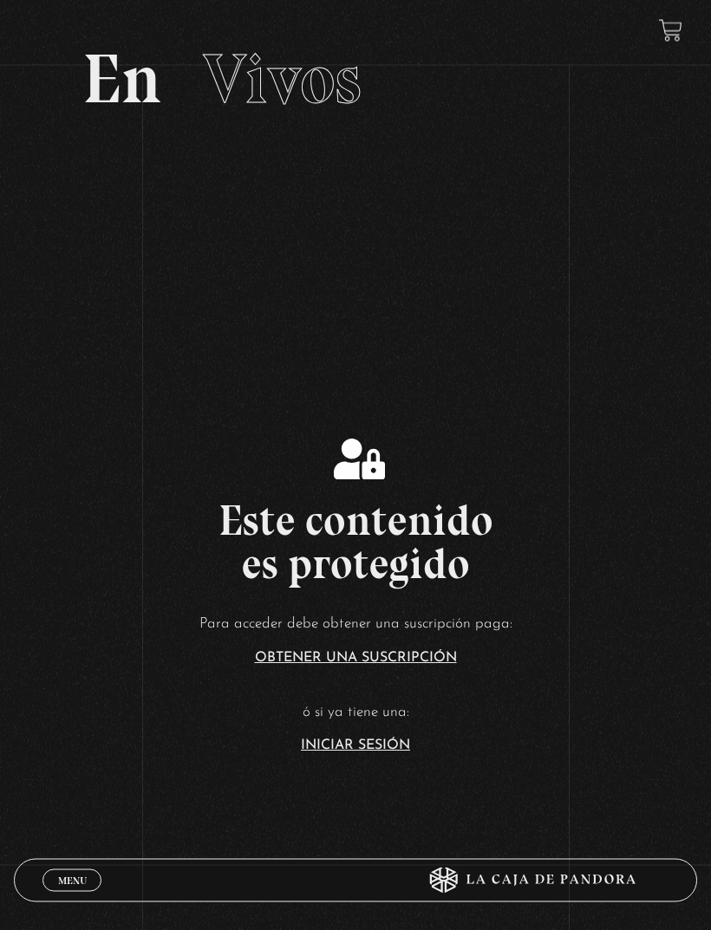
scroll to position [94, 0]
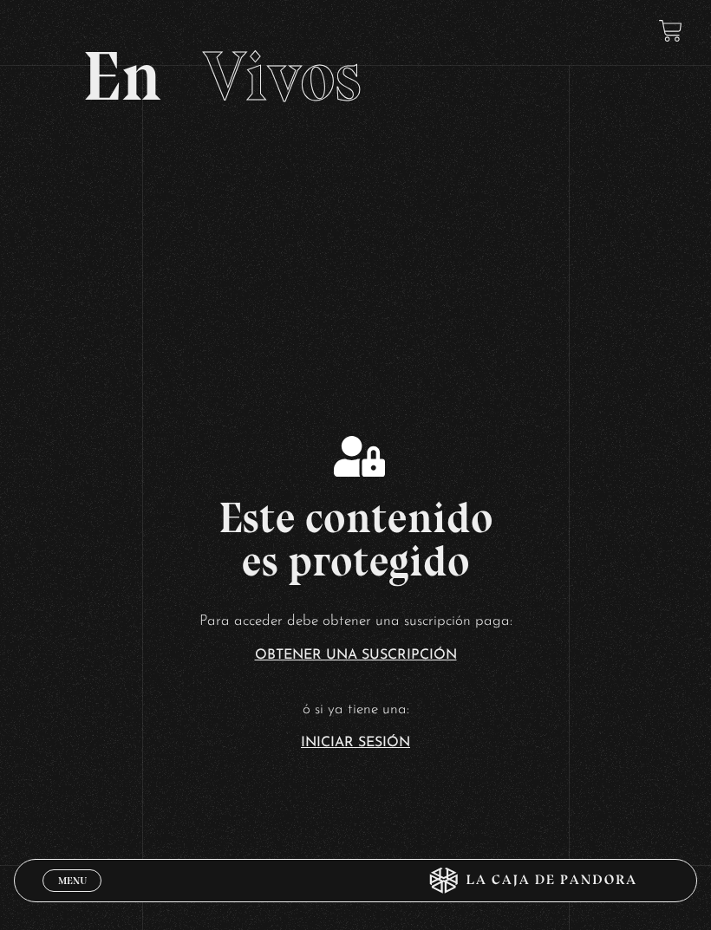
click at [321, 750] on link "Iniciar Sesión" at bounding box center [355, 743] width 109 height 14
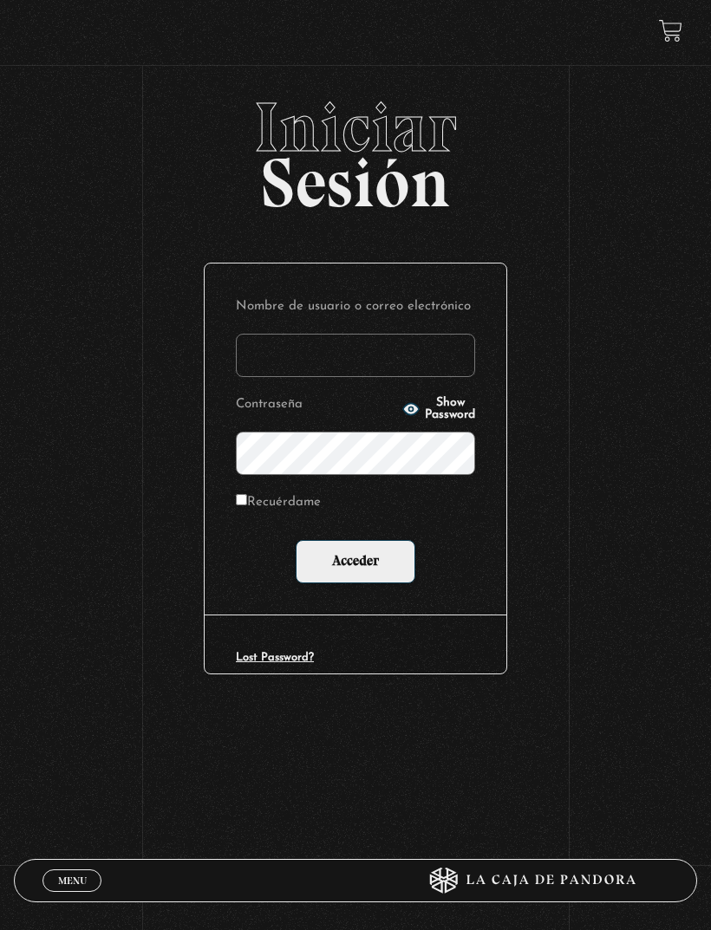
type input "valentinagutierrezulloa8@gmail.com"
click at [355, 564] on input "Acceder" at bounding box center [356, 561] width 120 height 43
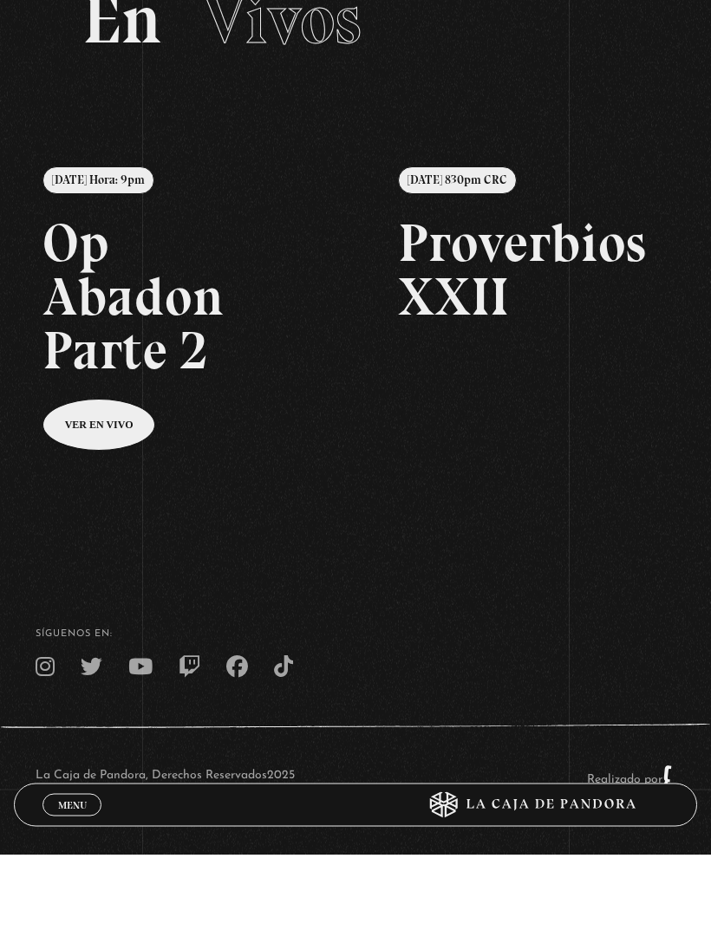
scroll to position [75, 0]
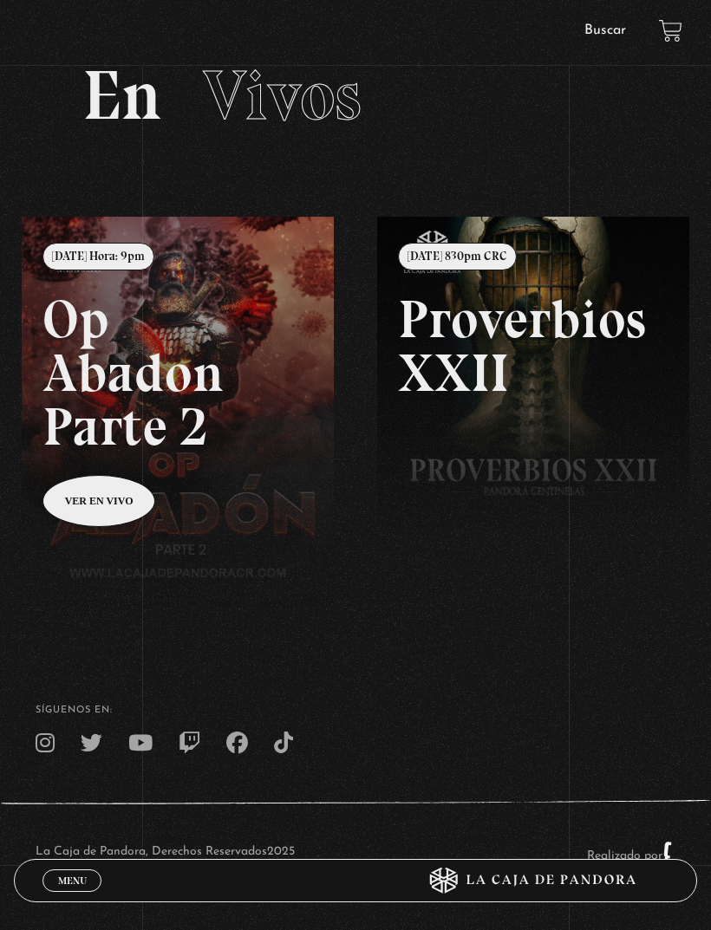
click at [68, 886] on span "Menu" at bounding box center [72, 881] width 29 height 10
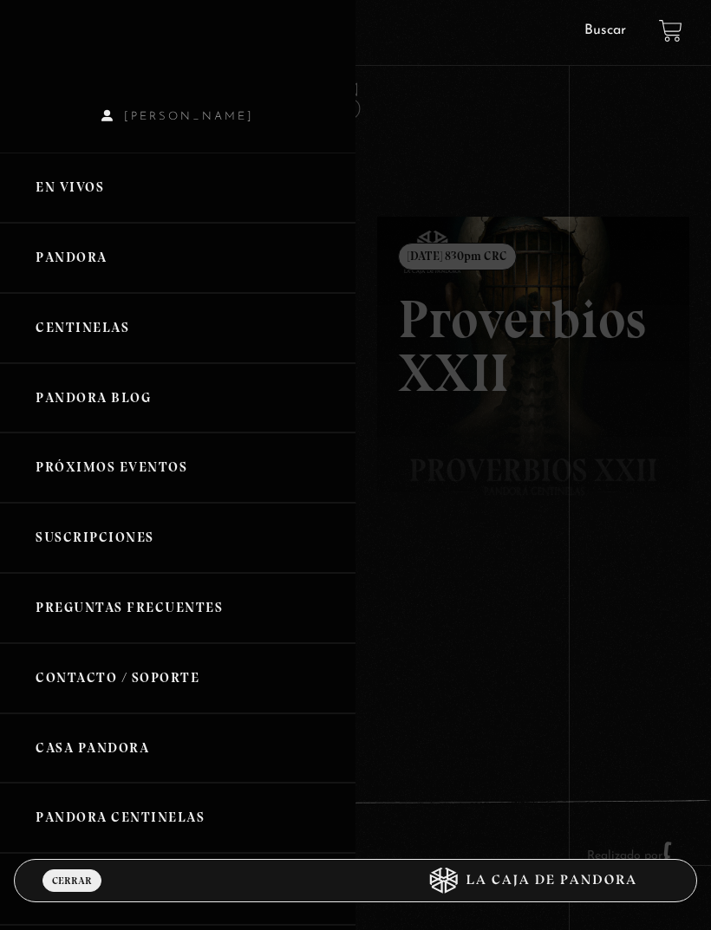
click at [225, 328] on link "Centinelas" at bounding box center [177, 328] width 355 height 70
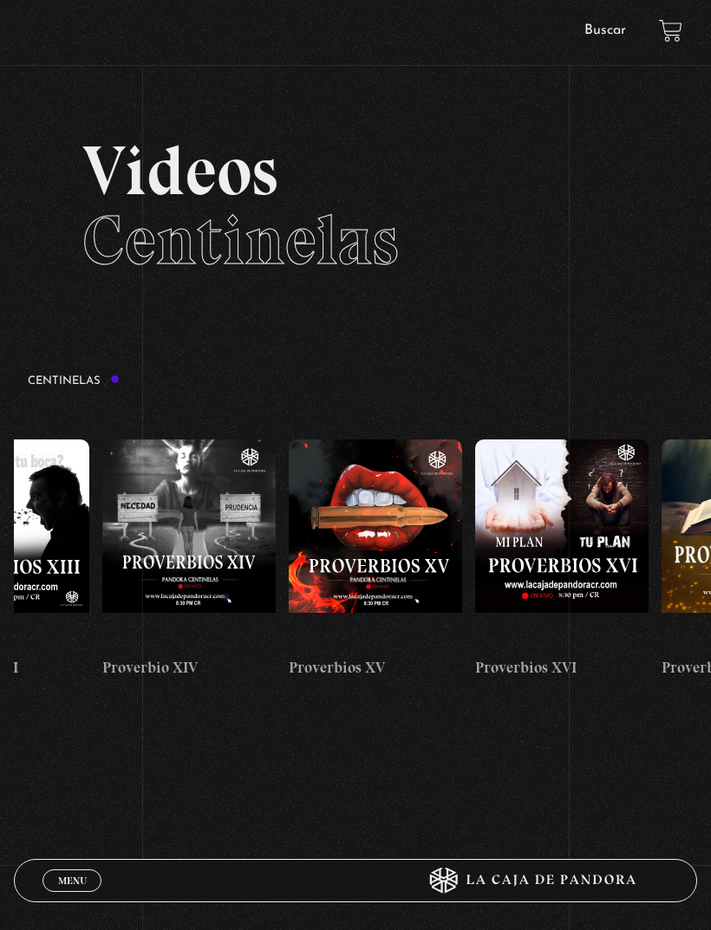
scroll to position [0, 2900]
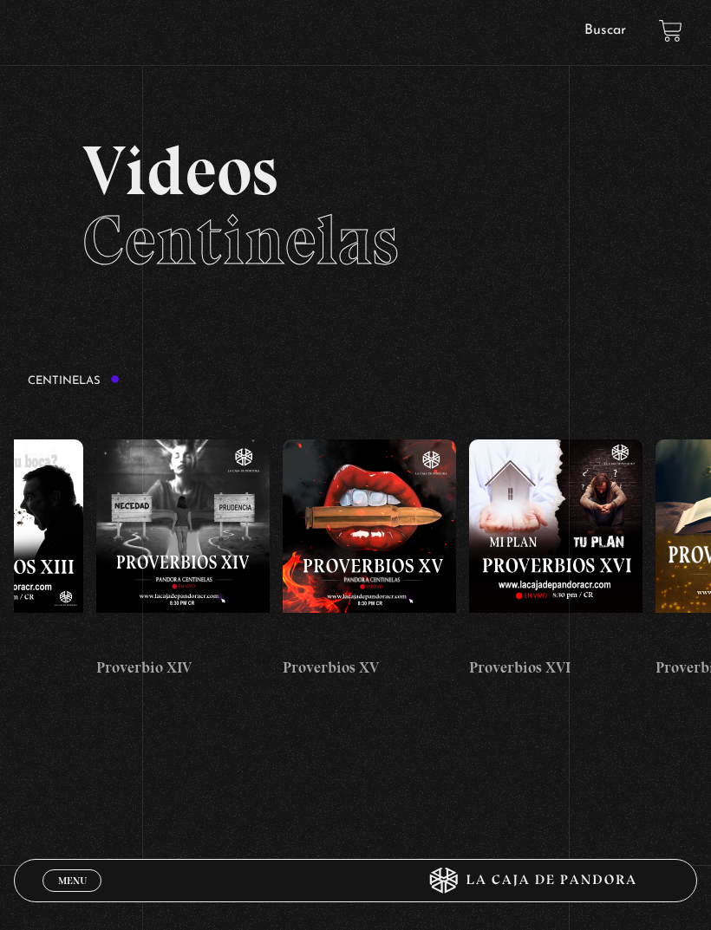
click at [607, 29] on link "Buscar" at bounding box center [605, 30] width 42 height 14
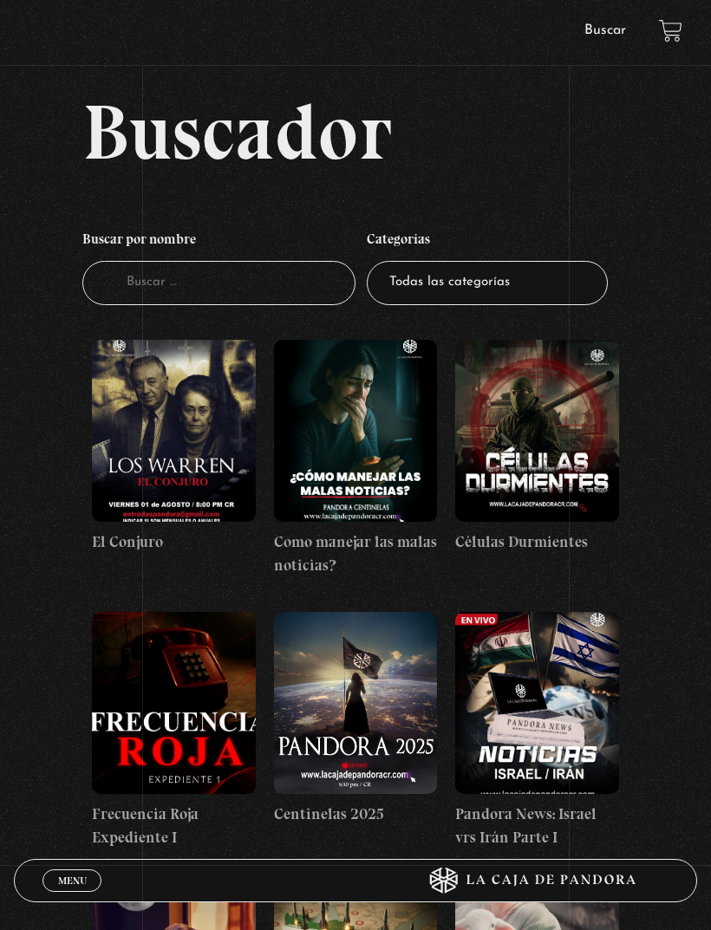
click at [245, 296] on input "Buscador" at bounding box center [218, 283] width 273 height 44
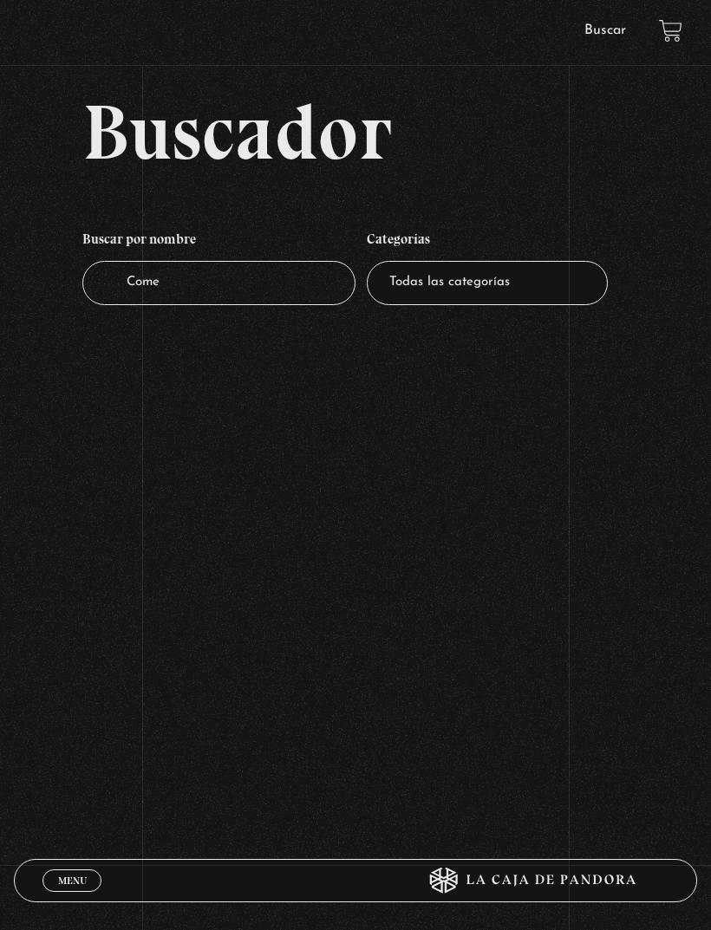
click at [227, 290] on input "Come" at bounding box center [218, 283] width 273 height 44
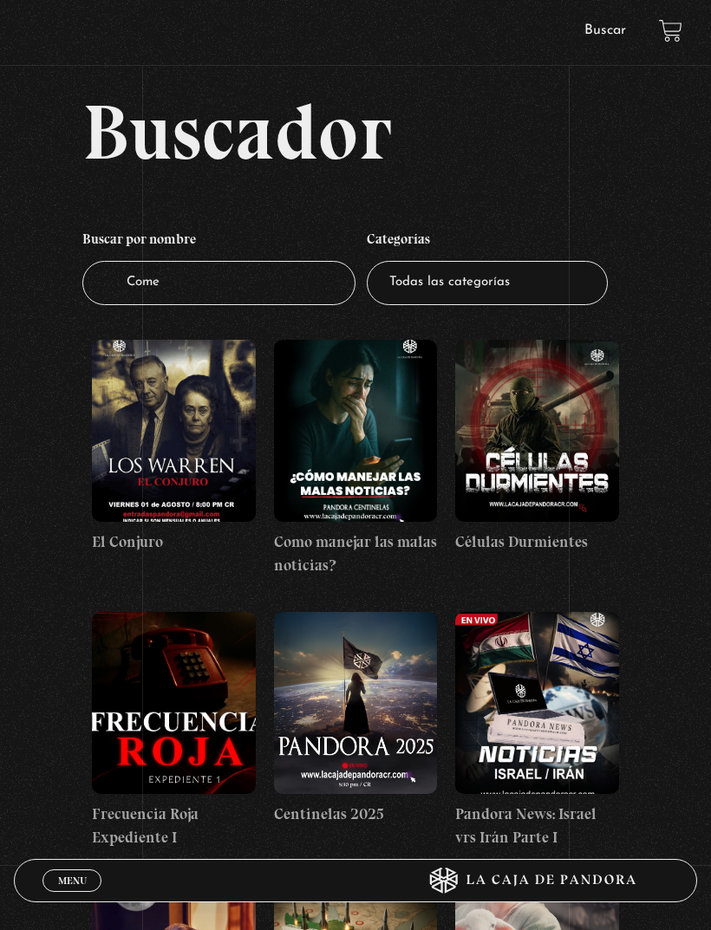
type input "Come Perla"
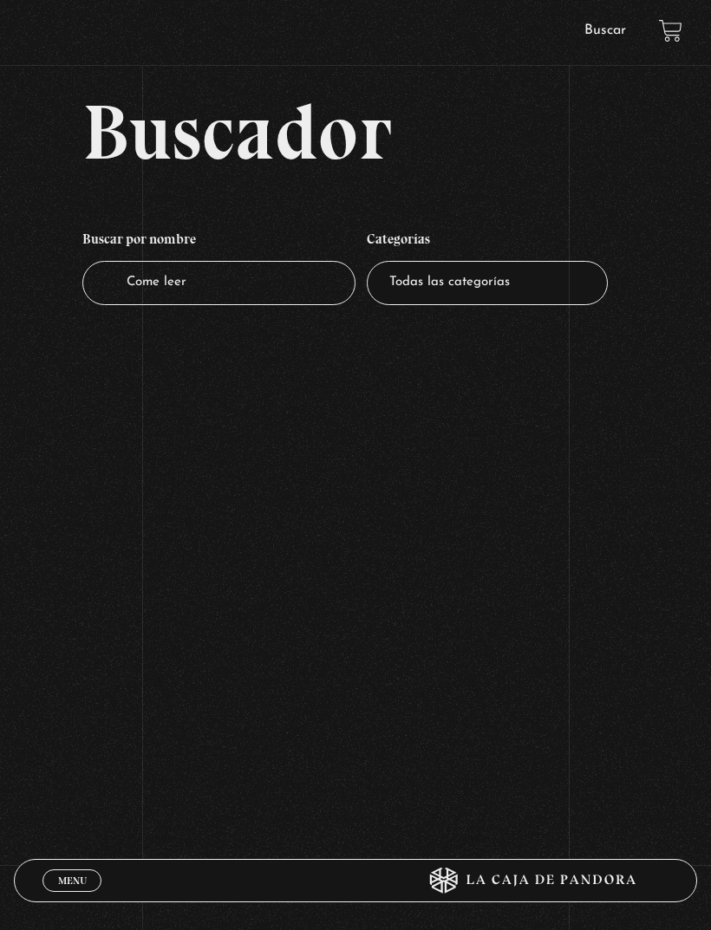
click at [157, 290] on input "Come leer" at bounding box center [218, 283] width 273 height 44
type input "Come leer labiblia r"
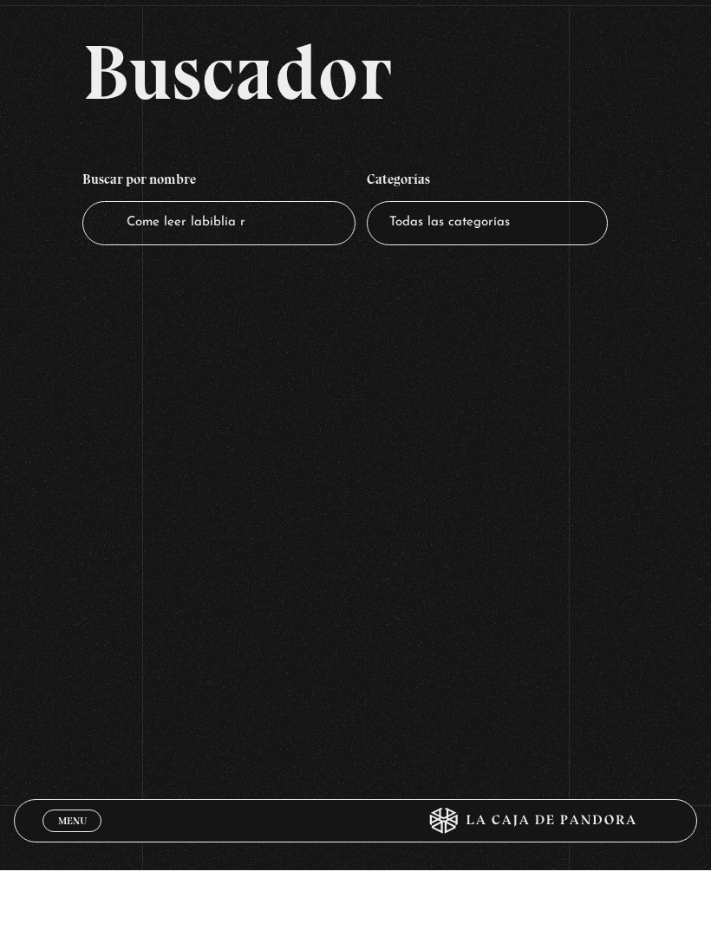
scroll to position [83, 0]
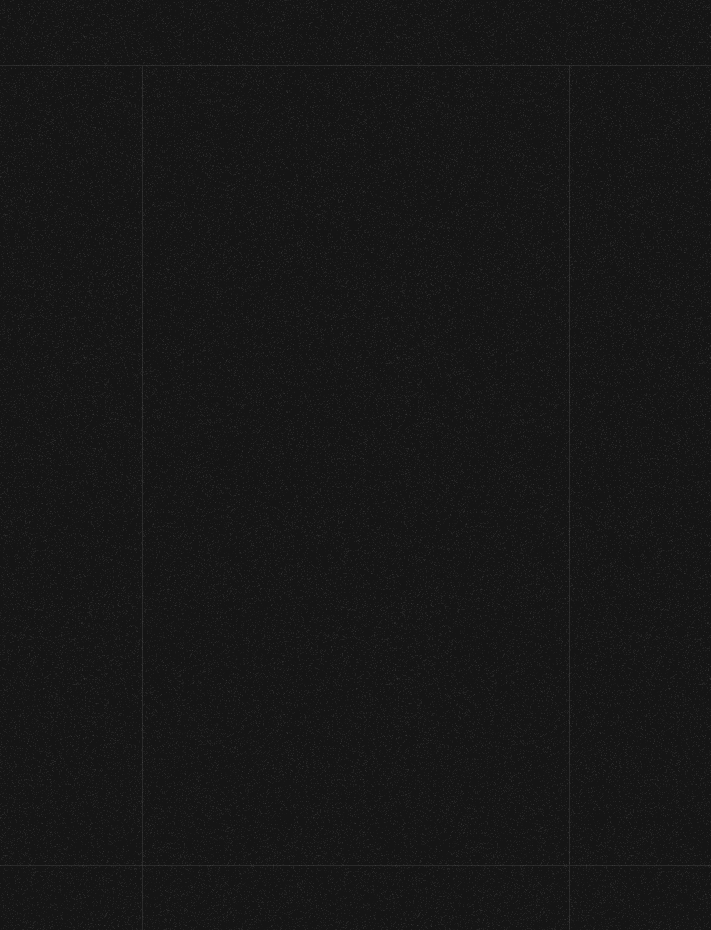
scroll to position [-4, 0]
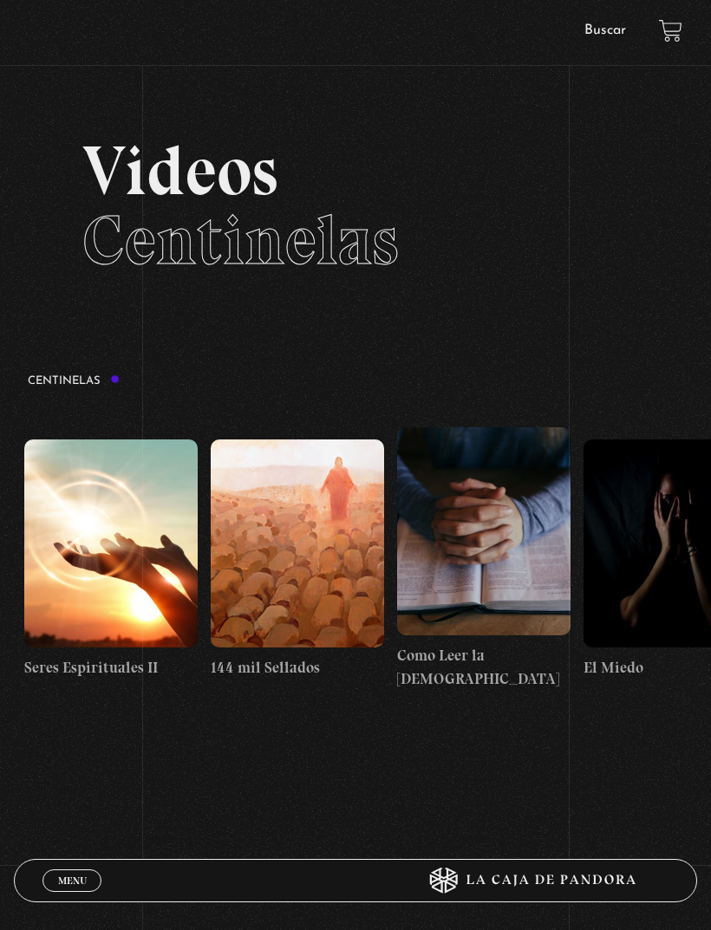
scroll to position [0, 17153]
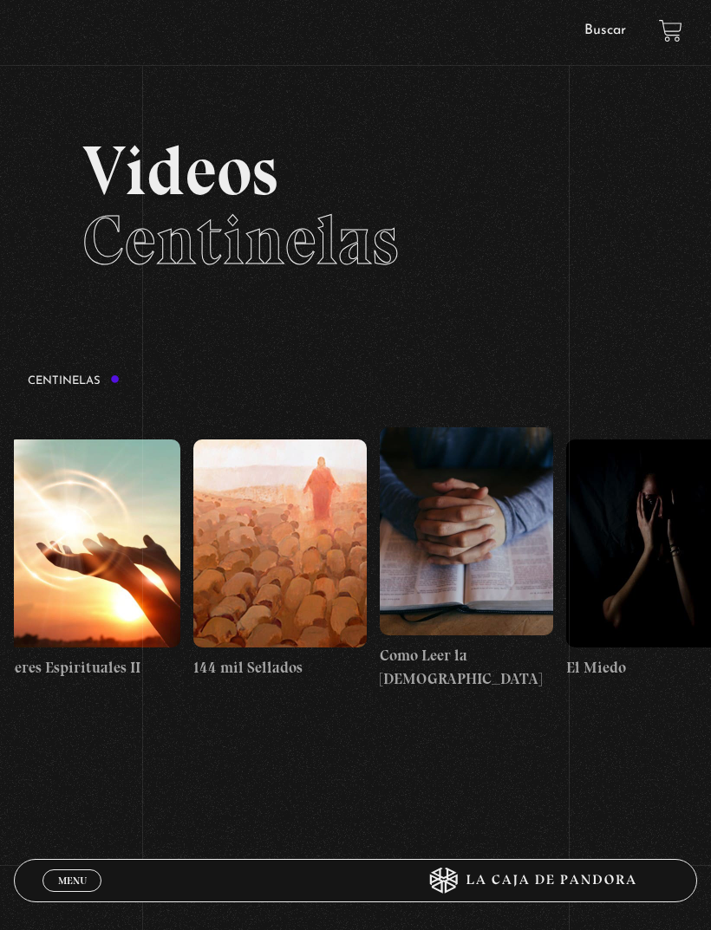
click at [485, 550] on figure at bounding box center [466, 531] width 173 height 208
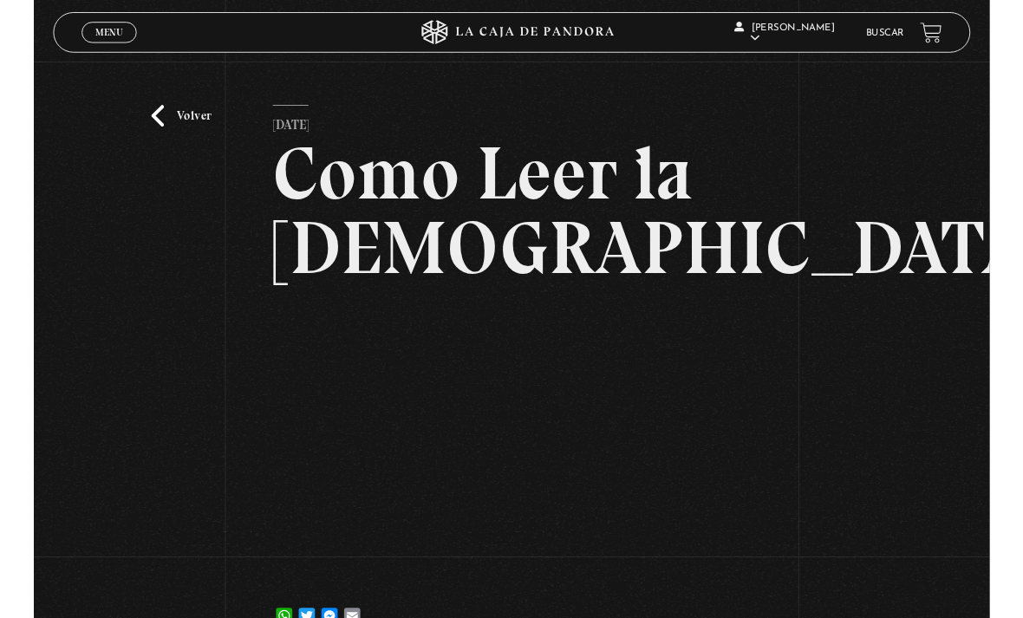
scroll to position [273, 0]
